Goal: Task Accomplishment & Management: Complete application form

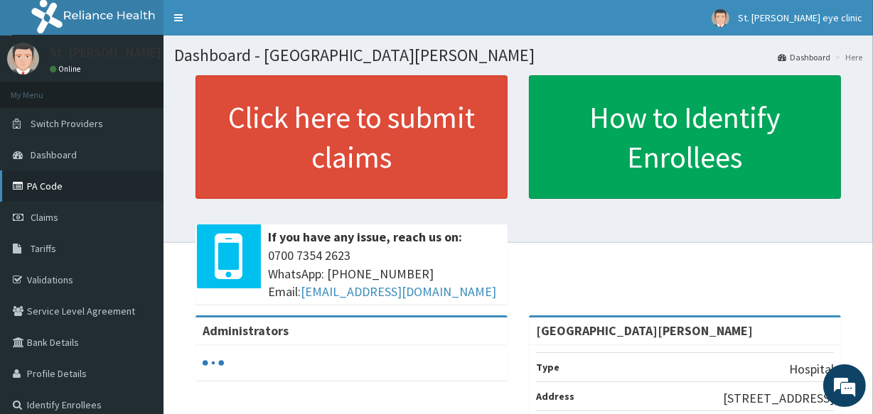
click at [68, 196] on link "PA Code" at bounding box center [82, 186] width 164 height 31
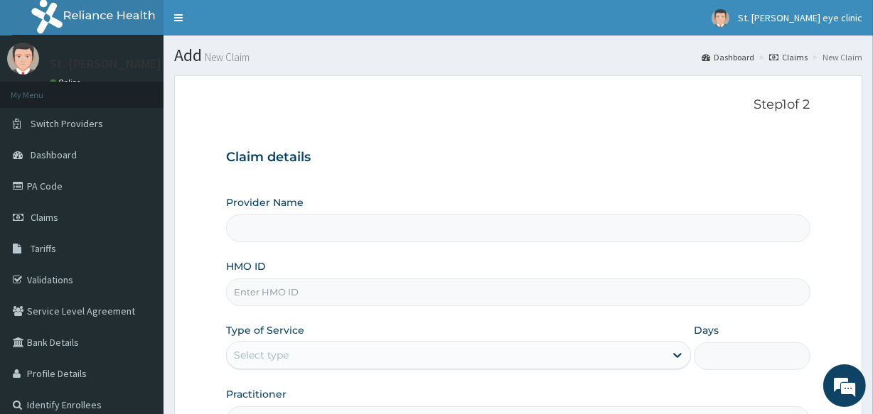
type input "[GEOGRAPHIC_DATA][PERSON_NAME]"
click at [287, 291] on input "HMO ID" at bounding box center [518, 293] width 584 height 28
type textarea "EWW"
click at [287, 291] on input "HMO ID" at bounding box center [518, 293] width 584 height 28
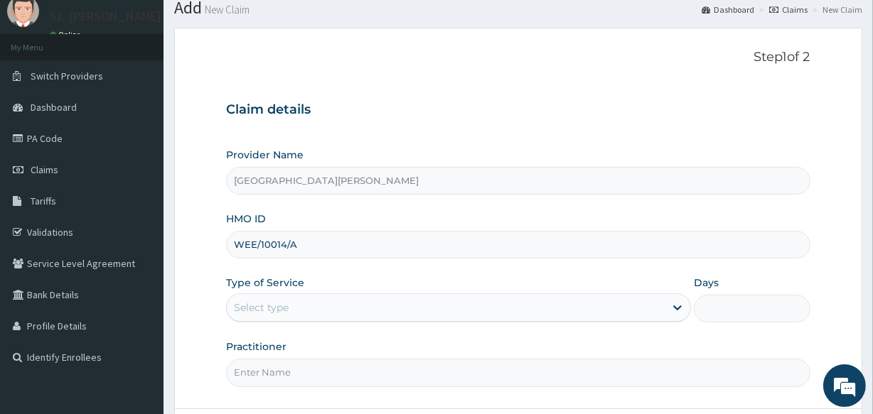
scroll to position [87, 0]
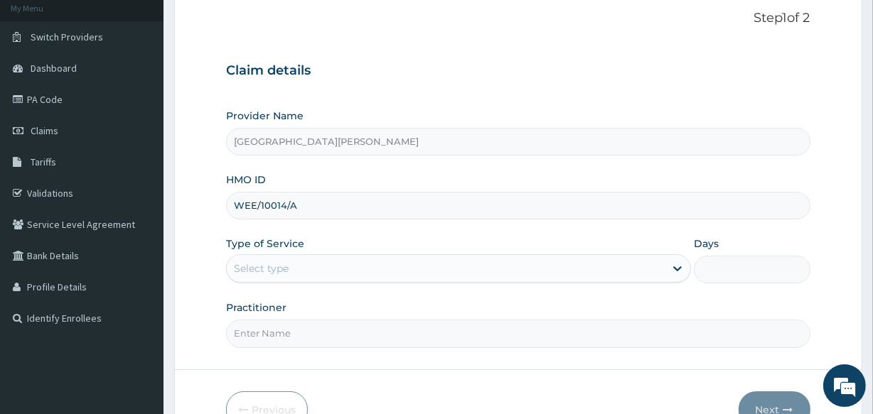
type input "WEE/10014/A"
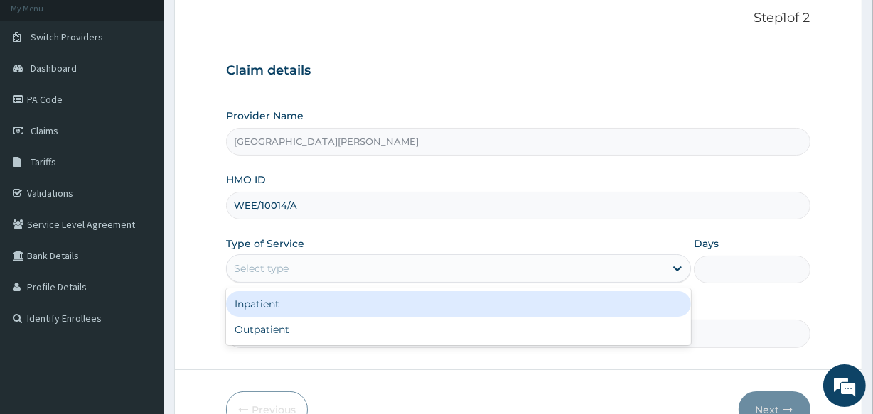
click at [300, 260] on div "Select type" at bounding box center [446, 268] width 438 height 23
click at [309, 306] on div "Inpatient" at bounding box center [458, 304] width 465 height 26
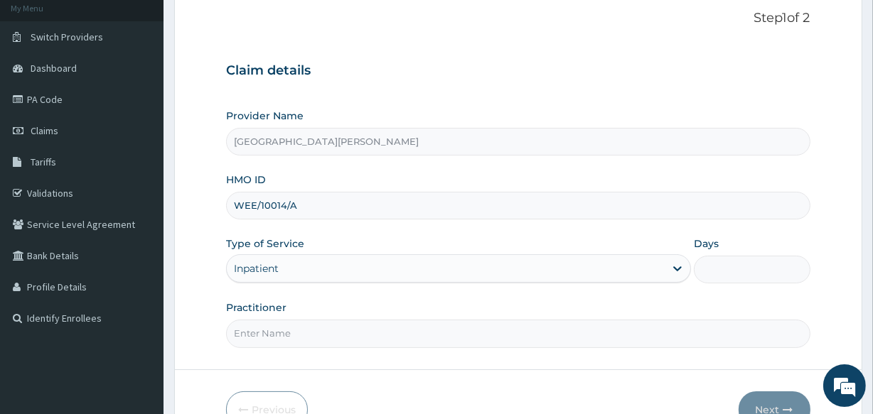
click at [301, 340] on input "Practitioner" at bounding box center [518, 334] width 584 height 28
type input "Dr Basil Alozie"
click at [712, 272] on input "Days" at bounding box center [752, 270] width 116 height 28
type input "2"
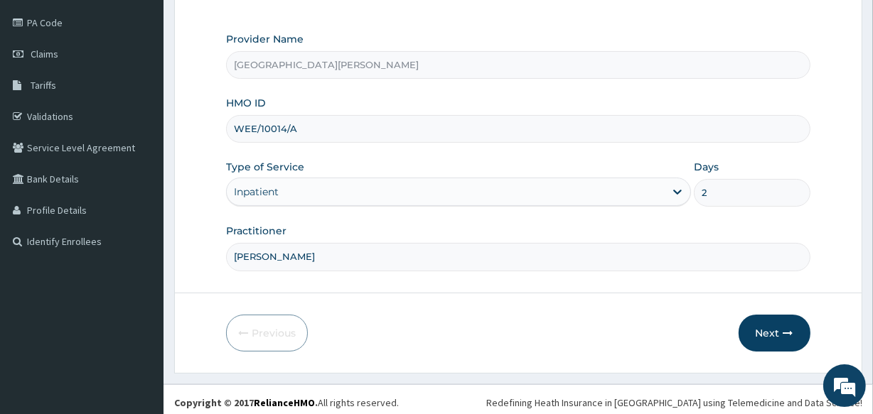
scroll to position [168, 0]
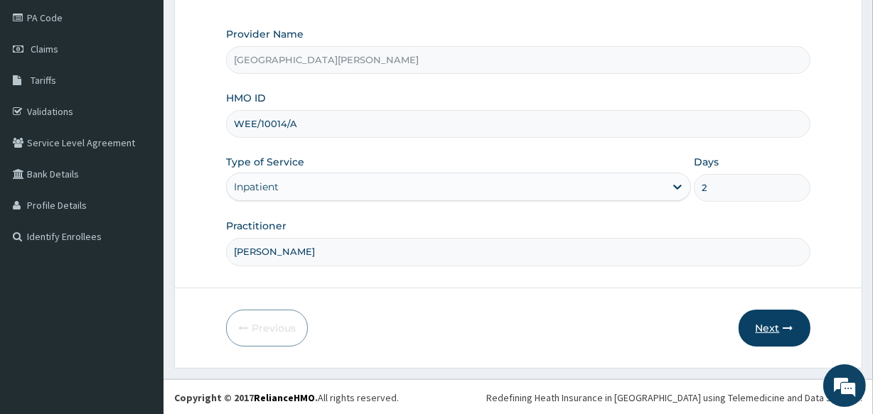
click at [784, 318] on button "Next" at bounding box center [775, 328] width 72 height 37
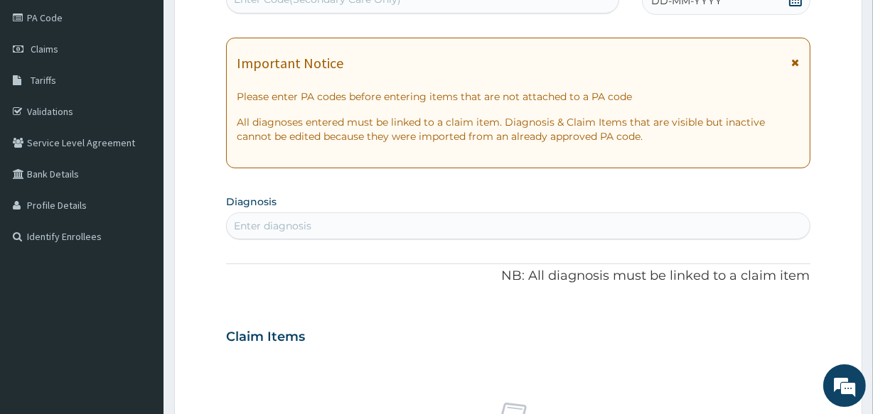
click at [501, 223] on div "Enter diagnosis" at bounding box center [518, 226] width 582 height 23
type input "complicated m"
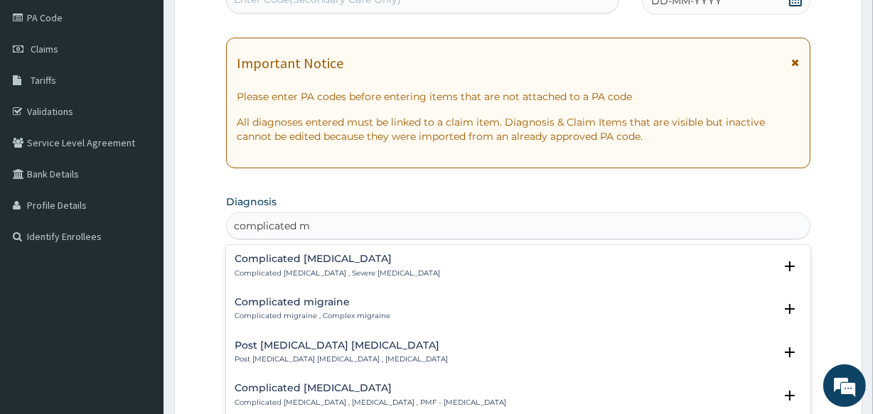
click at [357, 276] on p "Complicated malaria , Severe malaria" at bounding box center [337, 274] width 205 height 10
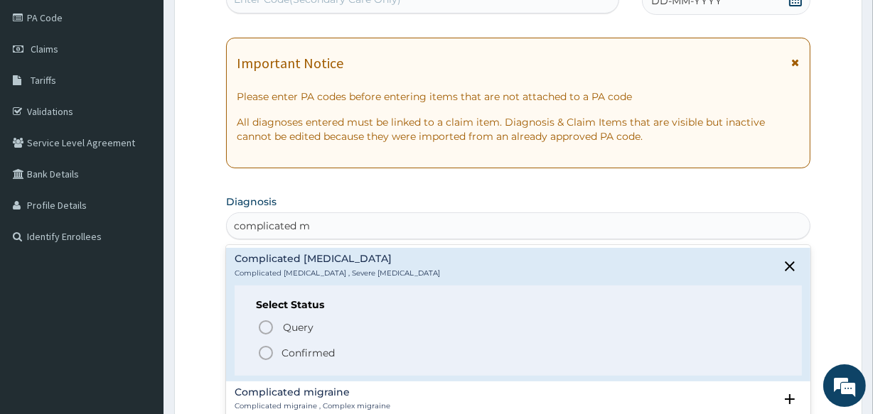
click at [313, 355] on p "Confirmed" at bounding box center [308, 353] width 53 height 14
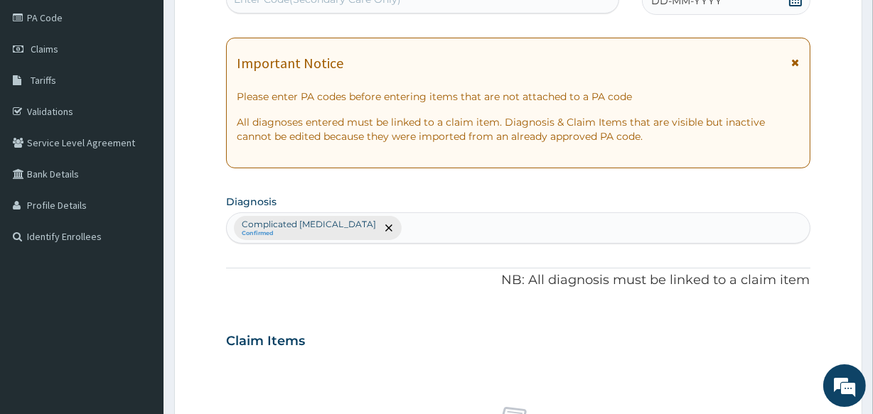
click at [366, 225] on div "Complicated malaria Confirmed" at bounding box center [518, 228] width 582 height 30
type input "b"
click at [385, 229] on icon "remove selection option" at bounding box center [388, 228] width 7 height 7
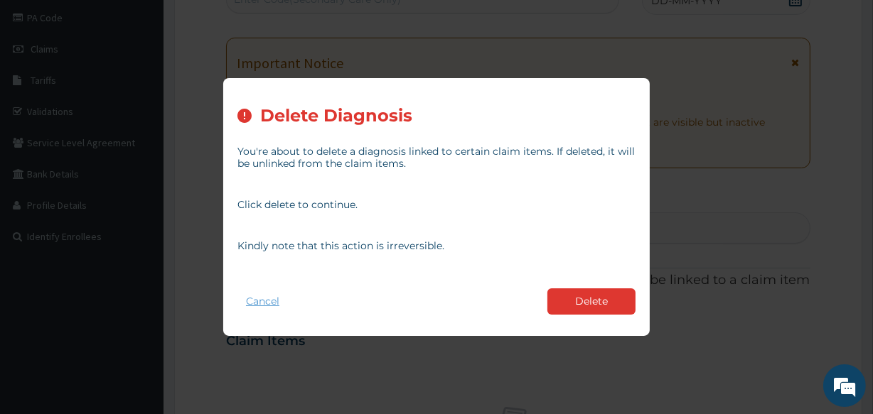
click at [269, 304] on button "Cancel" at bounding box center [262, 301] width 50 height 21
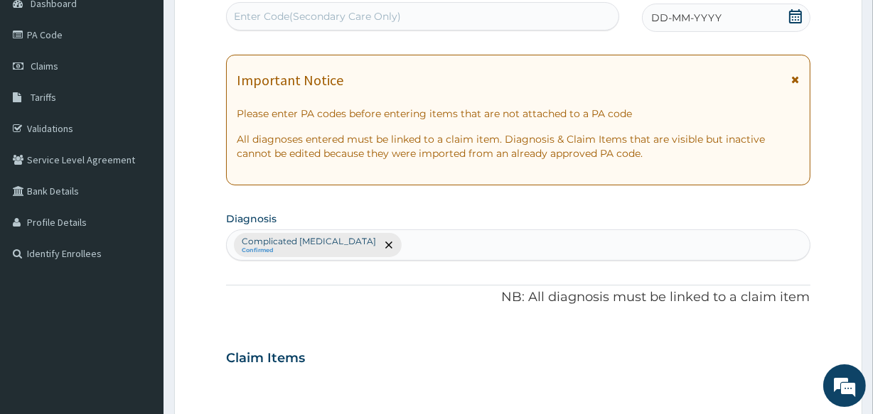
scroll to position [151, 0]
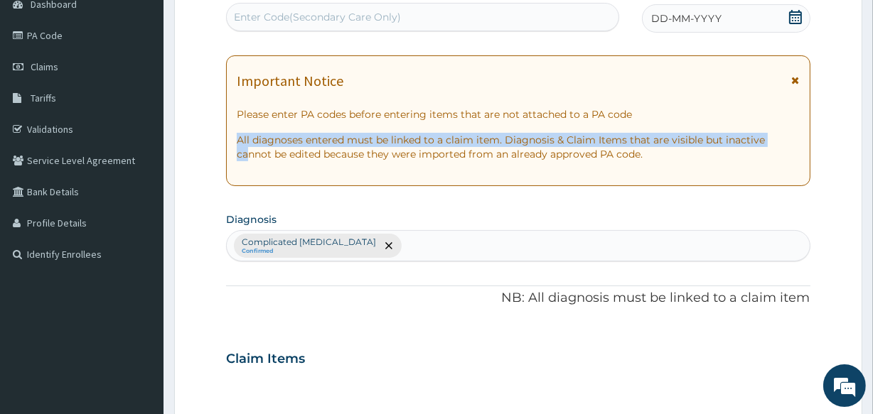
drag, startPoint x: 776, startPoint y: 128, endPoint x: 781, endPoint y: 110, distance: 18.5
click at [781, 110] on div "Important Notice Please enter PA codes before entering items that are not attac…" at bounding box center [518, 120] width 584 height 131
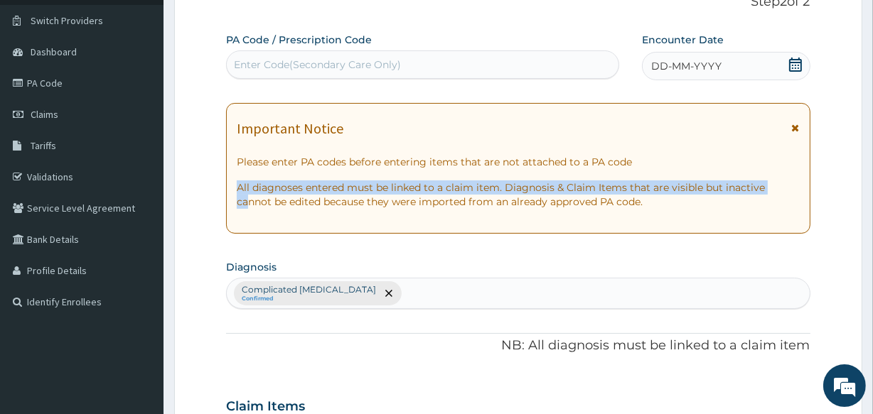
scroll to position [100, 0]
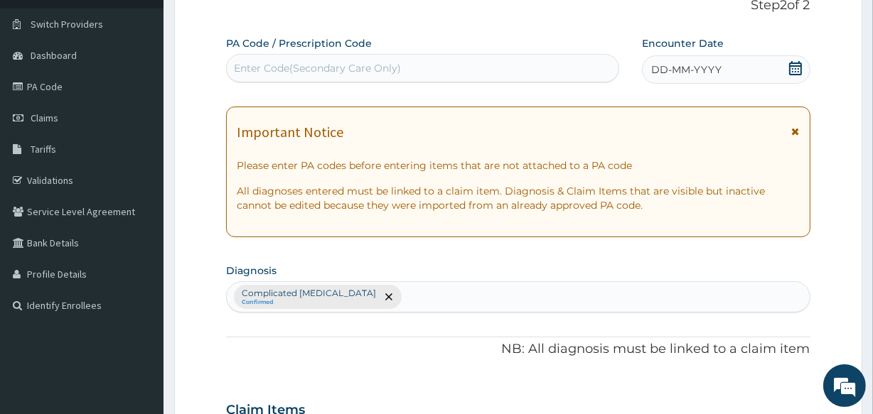
click at [425, 59] on div "Enter Code(Secondary Care Only)" at bounding box center [422, 68] width 391 height 23
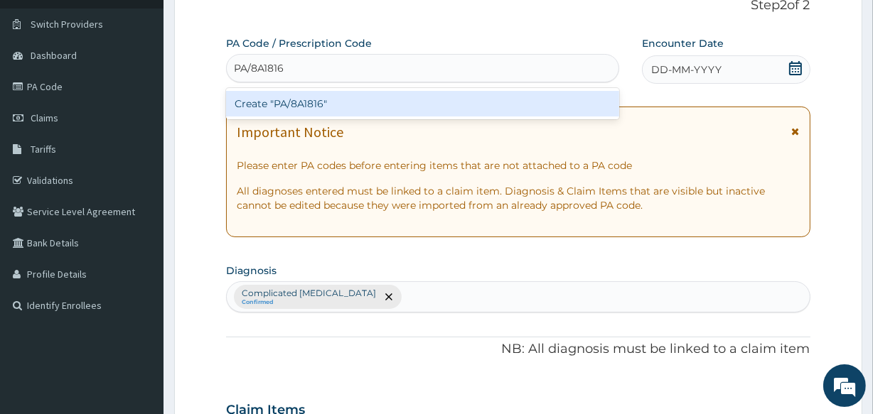
click at [378, 305] on div at bounding box center [388, 297] width 20 height 23
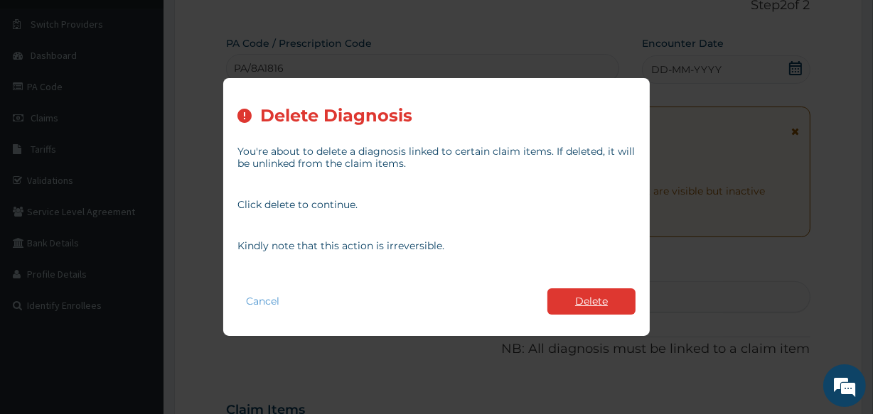
type input "PA/8A1816"
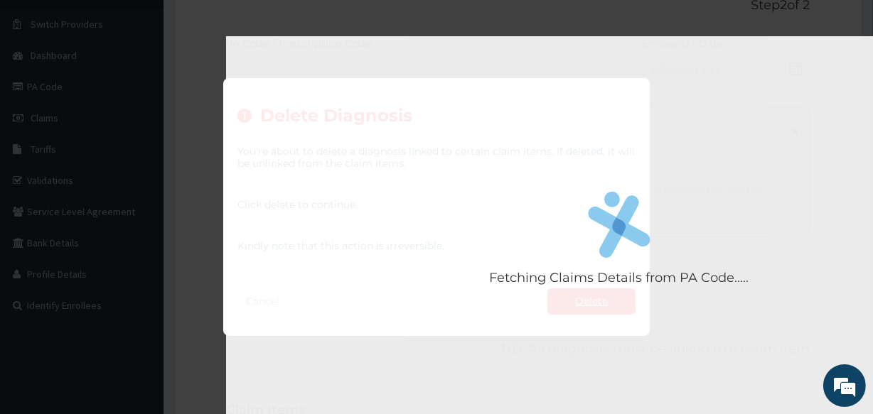
click at [590, 307] on div "Fetching Claims Details from PA Code..... PA Code / Prescription Code Enter Cod…" at bounding box center [518, 406] width 584 height 740
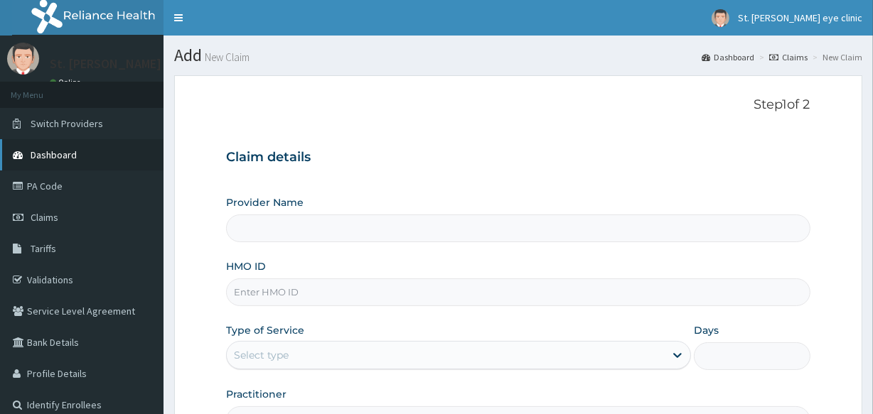
click at [87, 160] on link "Dashboard" at bounding box center [82, 154] width 164 height 31
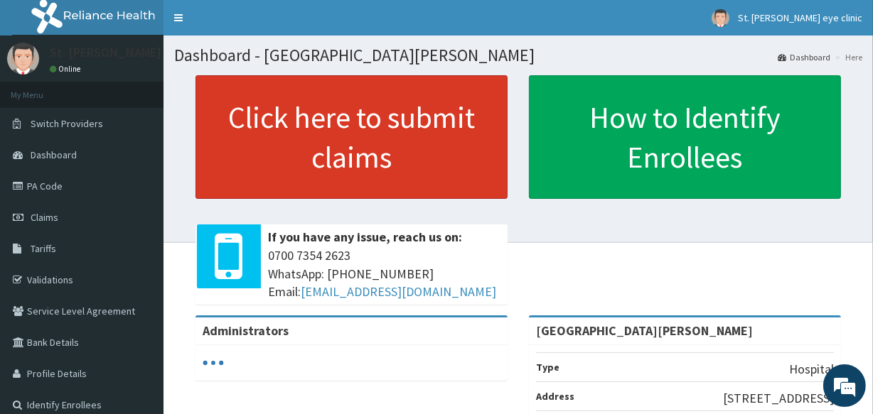
click at [269, 193] on link "Click here to submit claims" at bounding box center [352, 137] width 312 height 124
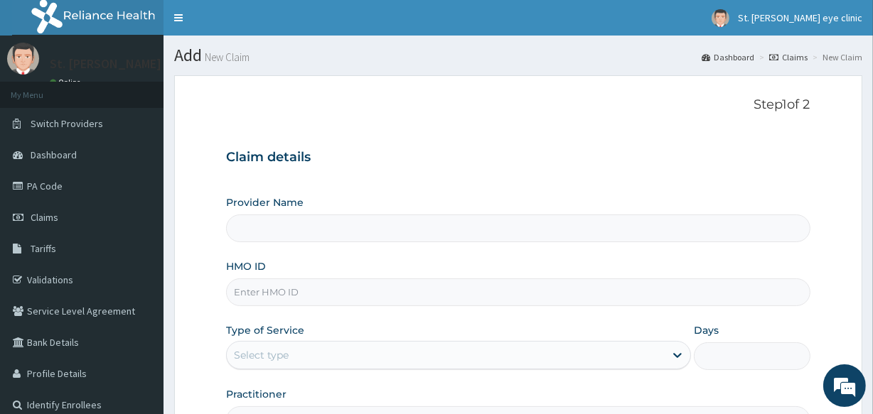
type input "[GEOGRAPHIC_DATA][PERSON_NAME]"
click at [242, 296] on input "HMO ID" at bounding box center [518, 293] width 584 height 28
type input "WEE/10014/A"
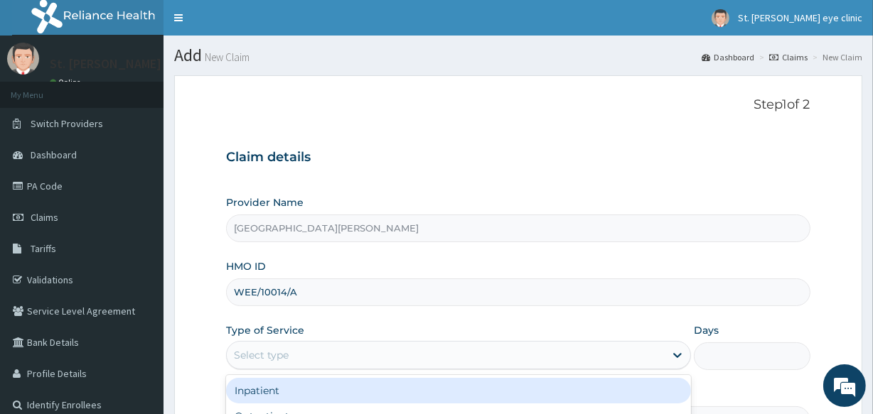
click at [288, 359] on div "Select type" at bounding box center [261, 355] width 55 height 14
click at [287, 390] on div "Inpatient" at bounding box center [458, 391] width 465 height 26
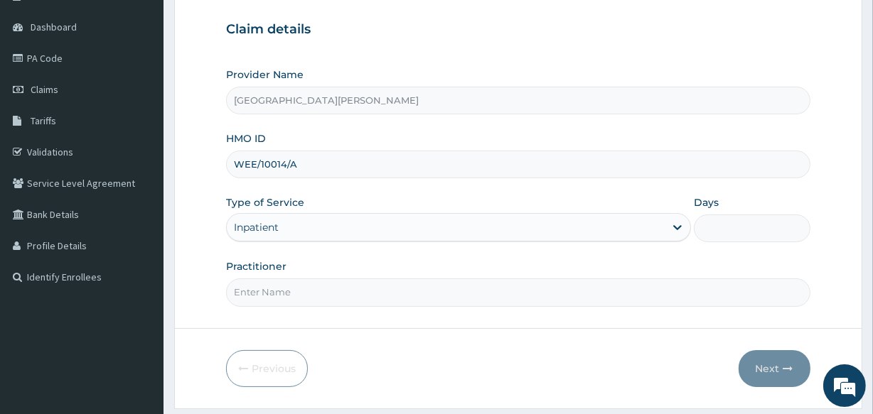
scroll to position [163, 0]
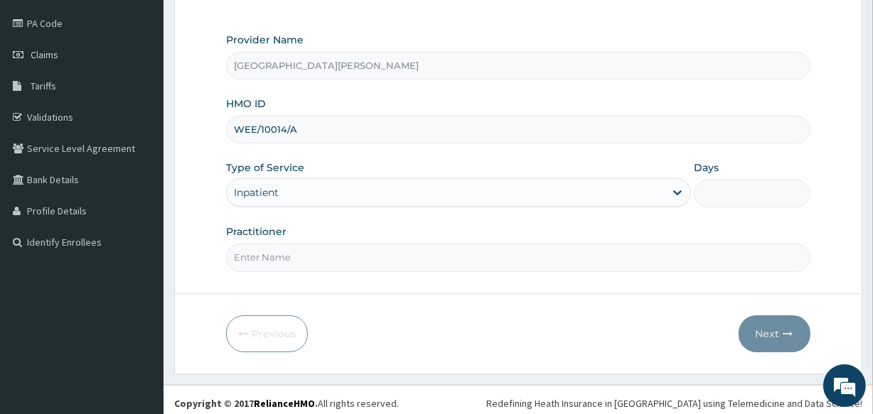
click at [259, 264] on input "Practitioner" at bounding box center [518, 258] width 584 height 28
type input "d"
click at [273, 257] on input "Dr Basil" at bounding box center [518, 258] width 584 height 28
type input "Dr Basil Alozie"
click at [722, 193] on input "Days" at bounding box center [752, 194] width 116 height 28
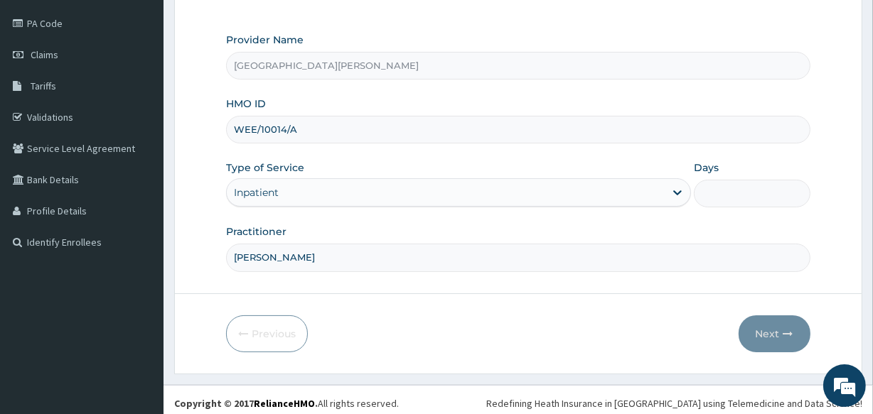
type input "2"
click at [768, 332] on button "Next" at bounding box center [775, 334] width 72 height 37
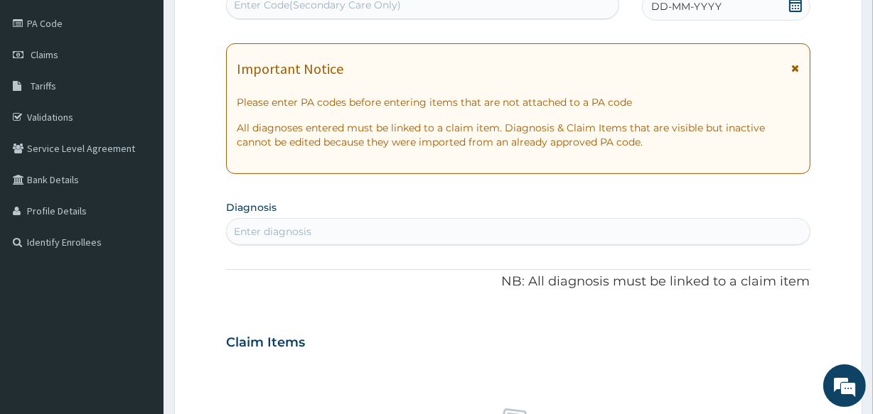
scroll to position [161, 0]
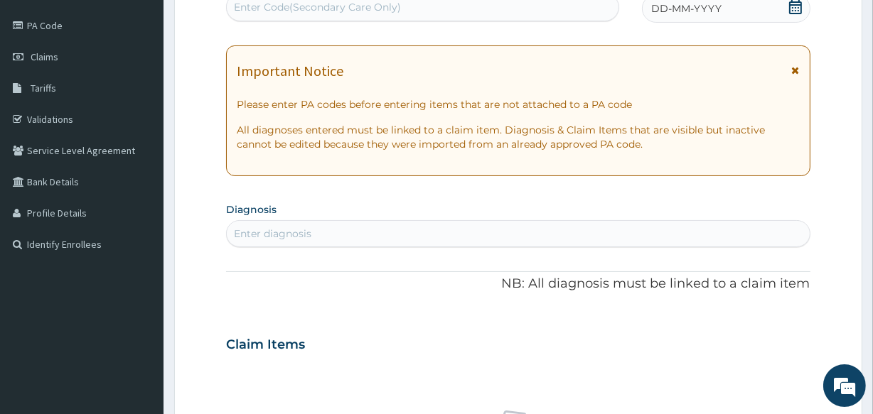
click at [474, 3] on div "Enter Code(Secondary Care Only)" at bounding box center [422, 7] width 391 height 23
type input "U"
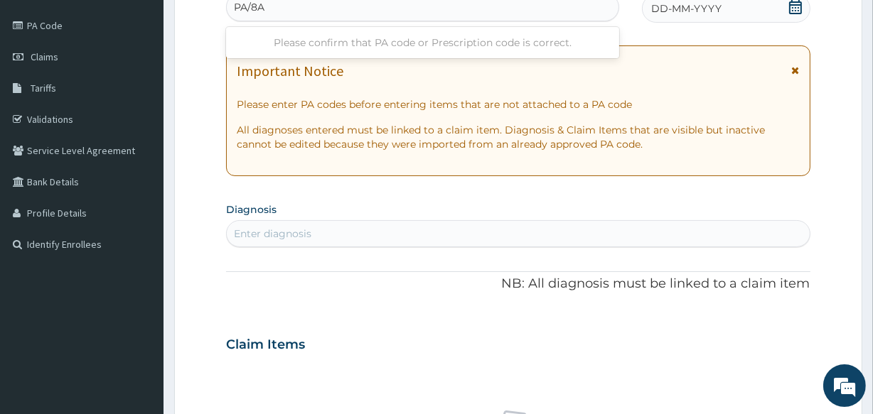
type input "PA/8A"
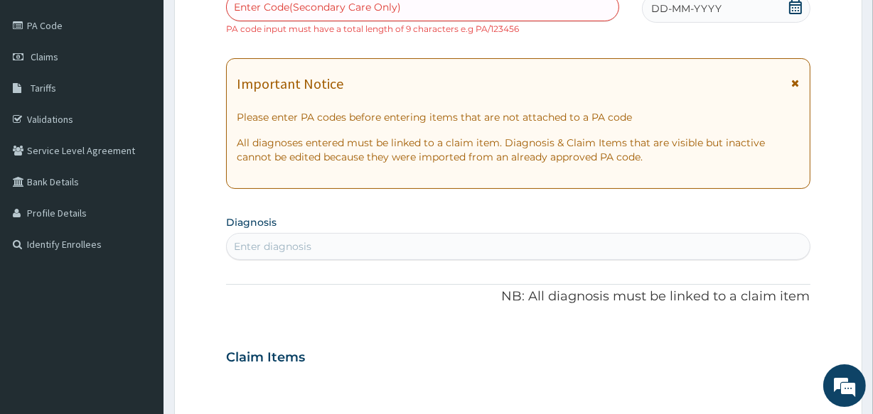
click at [474, 3] on div "Enter Code(Secondary Care Only)" at bounding box center [422, 7] width 391 height 23
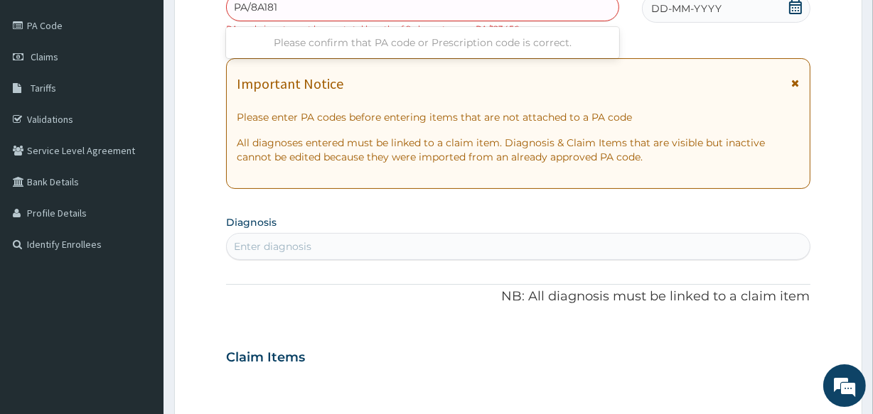
type input "PA/8A1816"
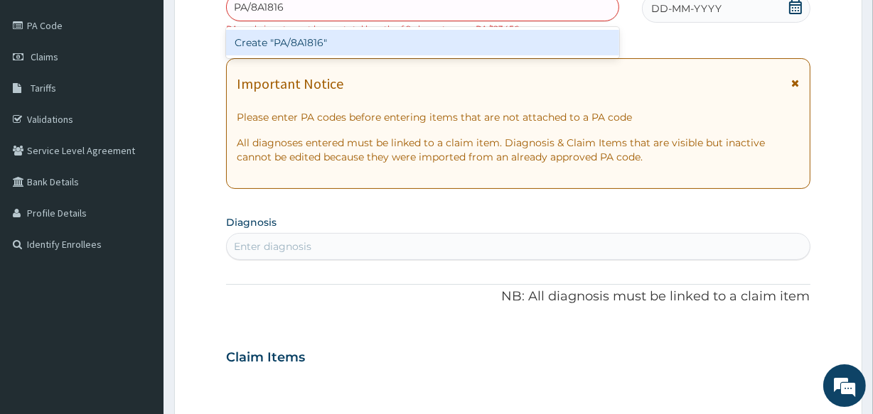
click at [393, 47] on div "Create "PA/8A1816"" at bounding box center [422, 43] width 392 height 26
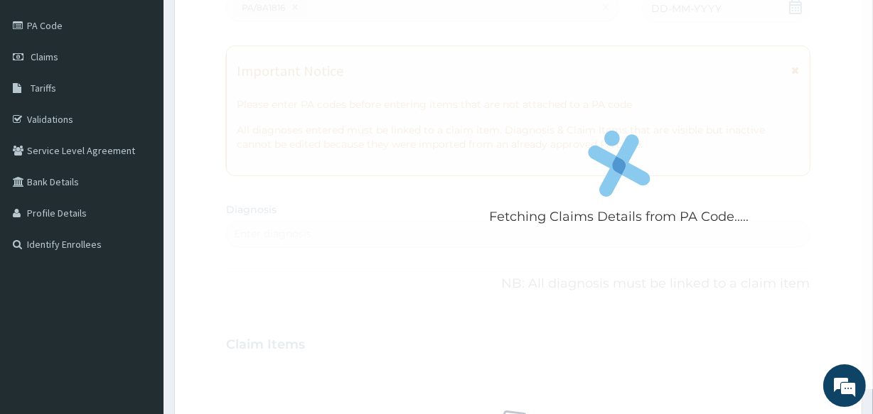
click at [393, 47] on div "Fetching Claims Details from PA Code....." at bounding box center [619, 182] width 786 height 414
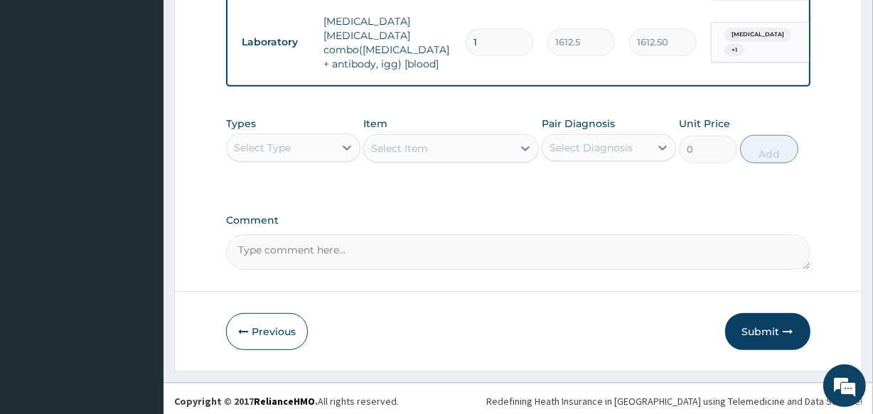
scroll to position [671, 0]
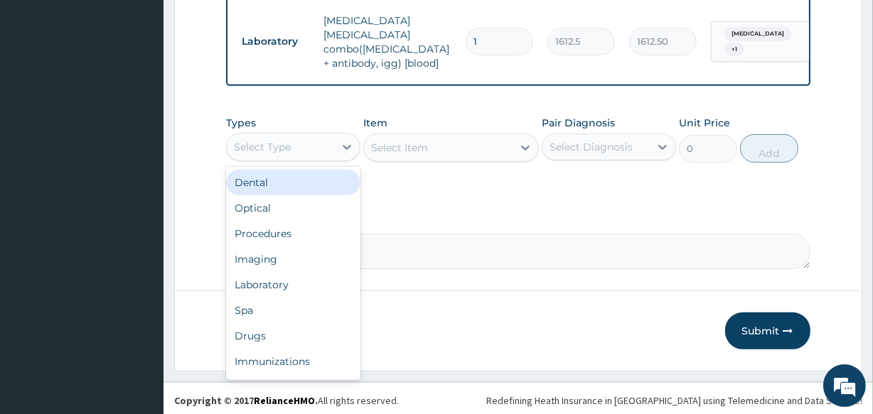
click at [308, 144] on div "Select Type" at bounding box center [280, 147] width 107 height 23
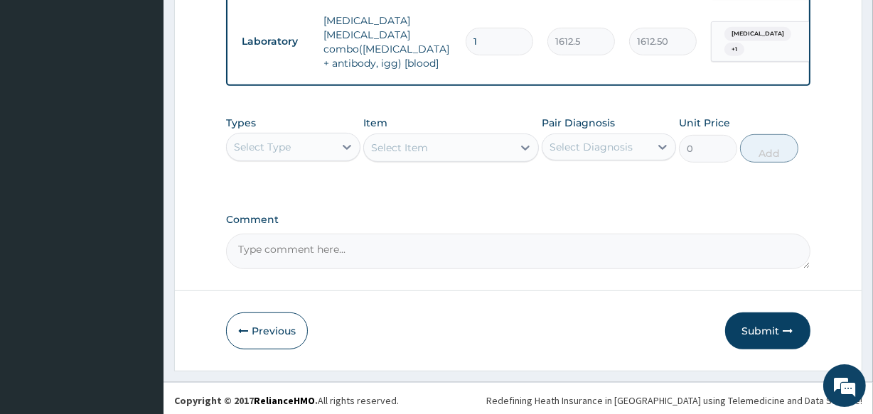
drag, startPoint x: 305, startPoint y: 233, endPoint x: 537, endPoint y: 195, distance: 234.9
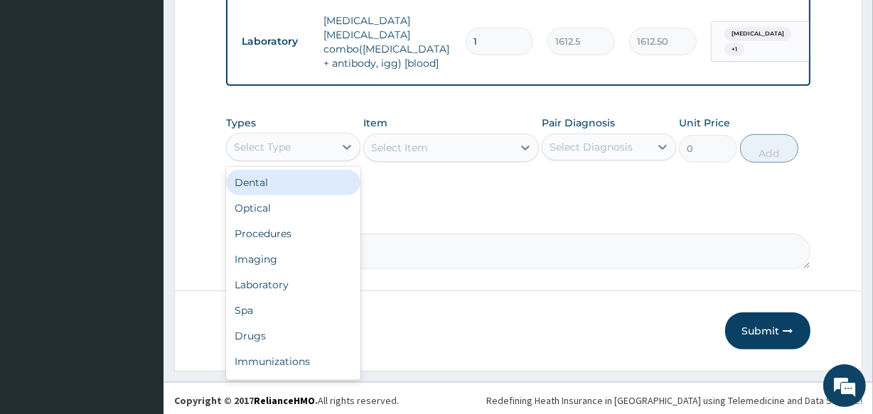
click at [298, 139] on div "Select Type" at bounding box center [280, 147] width 107 height 23
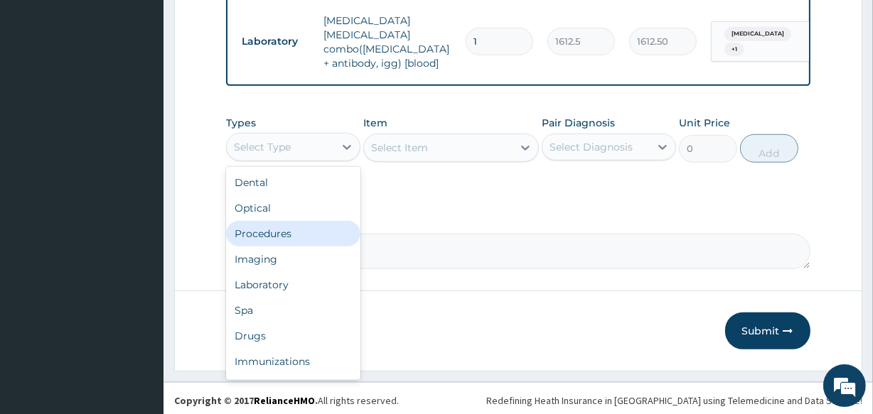
click at [263, 226] on div "Procedures" at bounding box center [293, 234] width 134 height 26
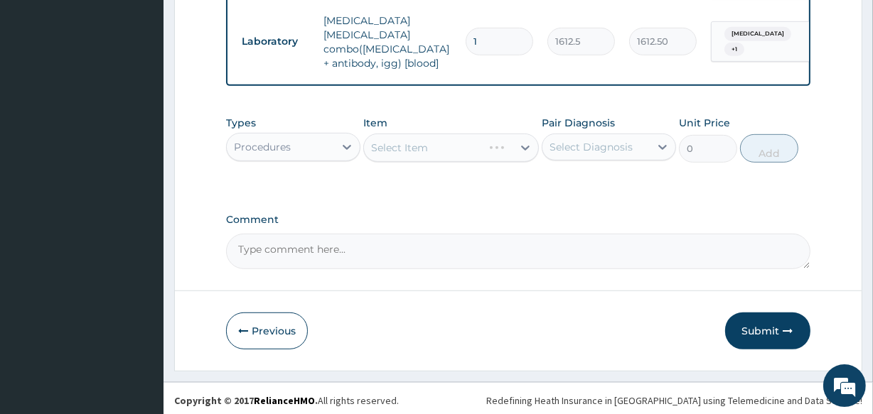
click at [406, 144] on div "Select Item" at bounding box center [450, 148] width 175 height 28
